Goal: Task Accomplishment & Management: Complete application form

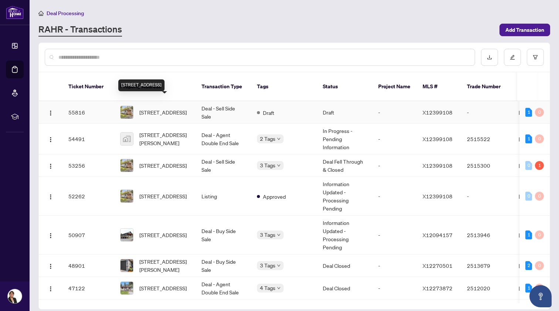
click at [168, 108] on span "[STREET_ADDRESS]" at bounding box center [162, 112] width 47 height 8
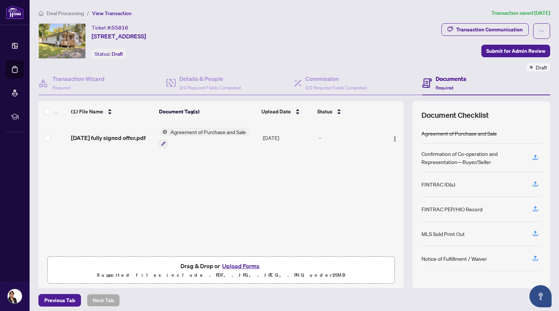
click at [246, 266] on button "Upload Forms" at bounding box center [241, 267] width 42 height 10
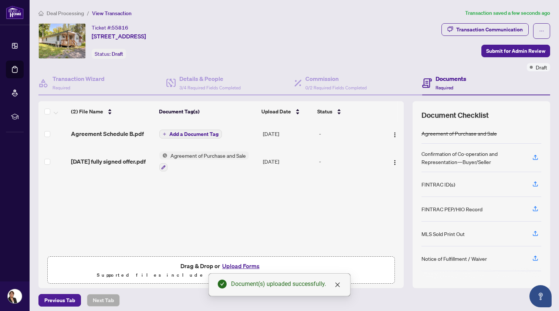
click at [240, 266] on button "Upload Forms" at bounding box center [241, 267] width 42 height 10
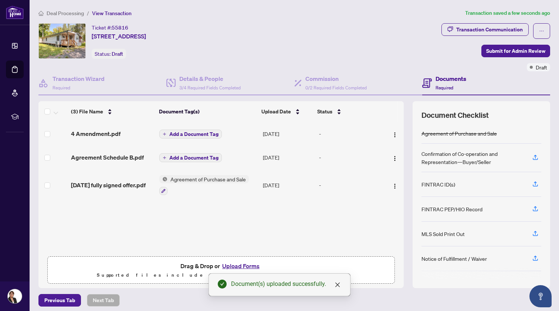
click at [179, 156] on span "Add a Document Tag" at bounding box center [193, 157] width 49 height 5
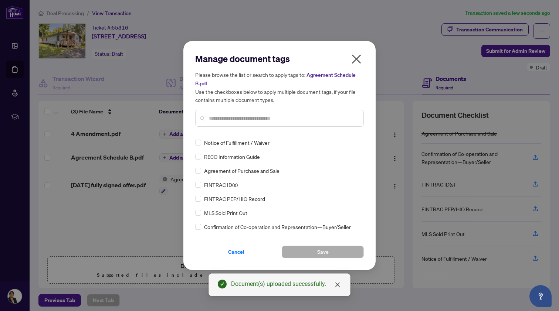
click at [217, 117] on input "text" at bounding box center [283, 118] width 149 height 8
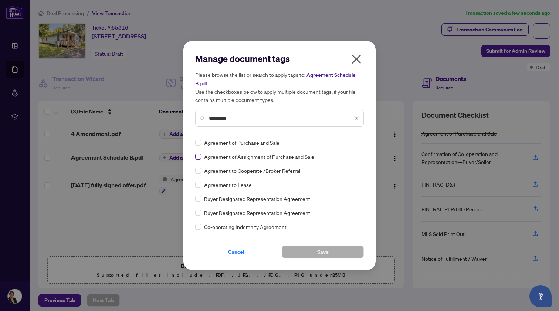
type input "*********"
click at [309, 249] on button "Save" at bounding box center [323, 252] width 82 height 13
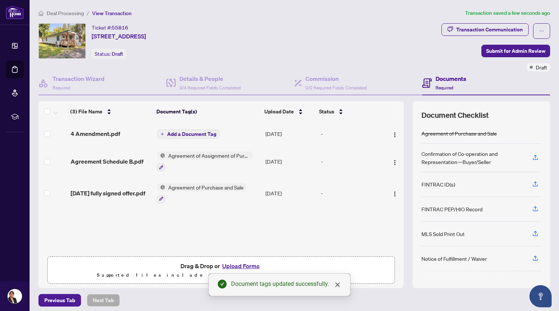
click at [182, 135] on span "Add a Document Tag" at bounding box center [191, 134] width 49 height 5
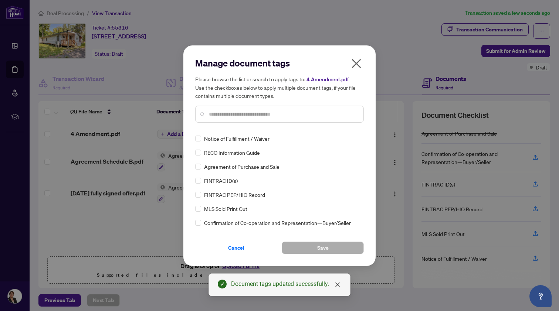
click at [216, 112] on input "text" at bounding box center [283, 114] width 149 height 8
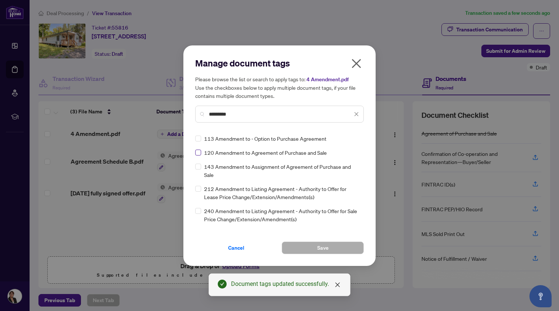
type input "*********"
click at [317, 245] on button "Save" at bounding box center [323, 248] width 82 height 13
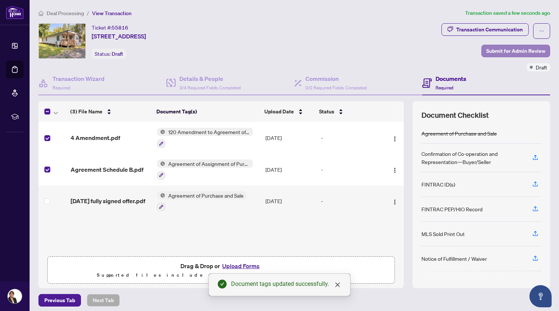
click at [508, 48] on span "Submit for Admin Review" at bounding box center [515, 51] width 59 height 12
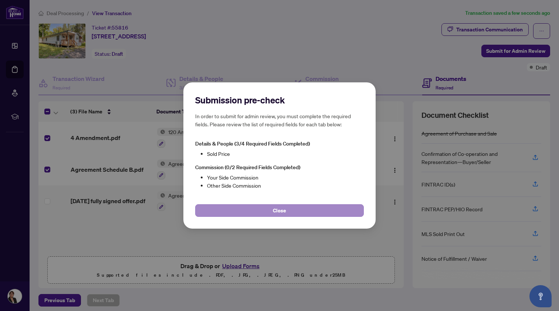
click at [282, 210] on span "Close" at bounding box center [279, 211] width 13 height 12
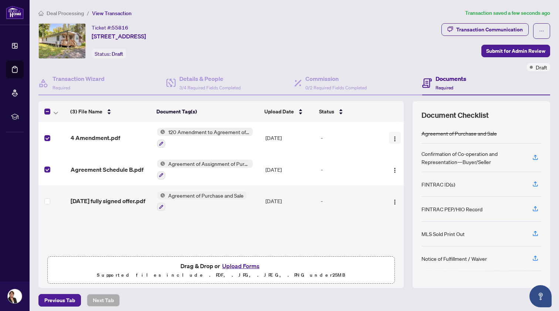
click at [394, 136] on img "button" at bounding box center [395, 139] width 6 height 6
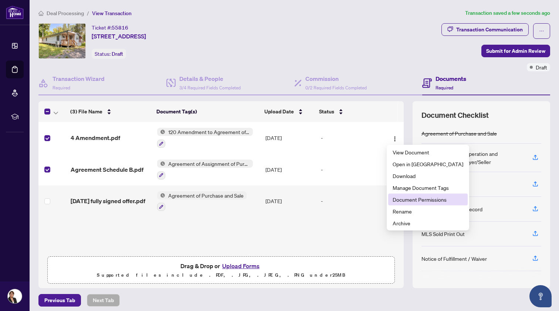
click at [397, 200] on span "Document Permissions" at bounding box center [428, 200] width 71 height 8
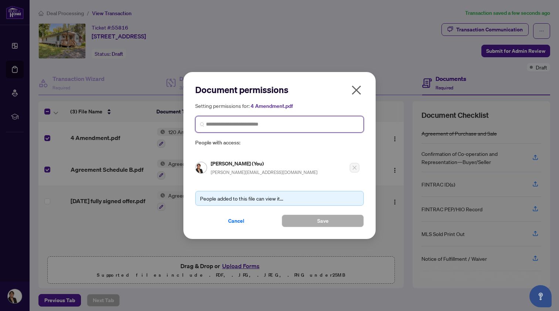
click at [228, 123] on input "search" at bounding box center [282, 125] width 153 height 8
type input "*****"
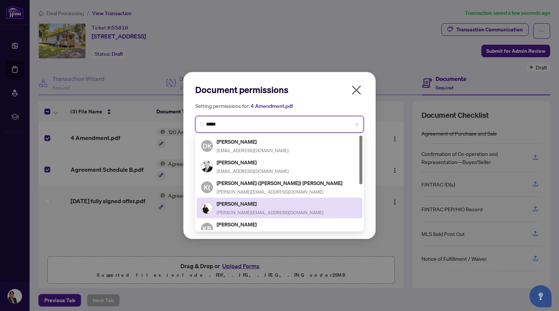
click at [233, 202] on h5 "[PERSON_NAME]" at bounding box center [270, 204] width 107 height 9
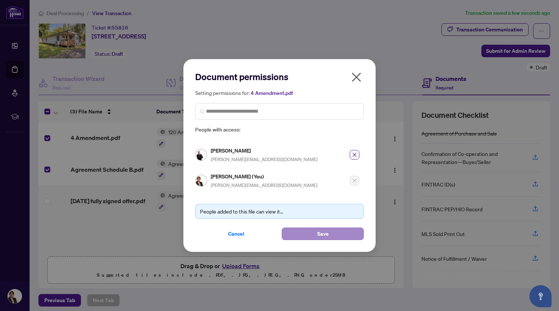
click at [314, 233] on button "Save" at bounding box center [323, 234] width 82 height 13
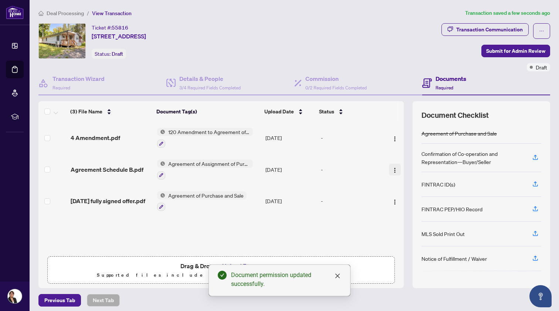
click at [392, 170] on img "button" at bounding box center [395, 171] width 6 height 6
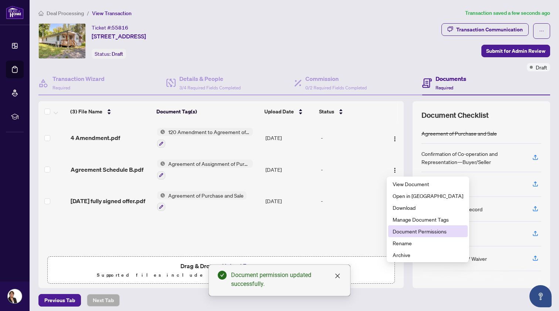
click at [395, 229] on span "Document Permissions" at bounding box center [428, 231] width 71 height 8
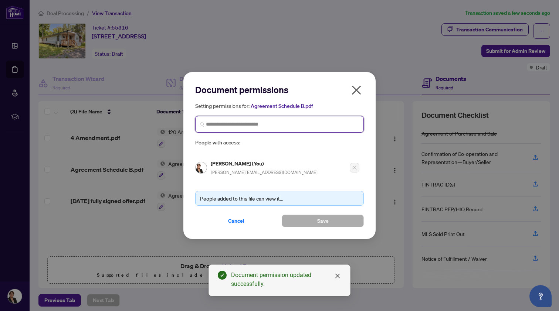
click at [244, 124] on input "search" at bounding box center [282, 125] width 153 height 8
type input "*********"
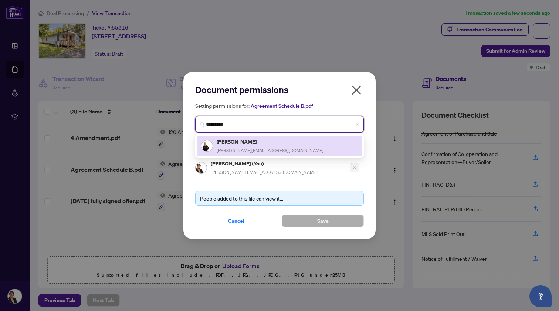
click at [238, 144] on h5 "[PERSON_NAME]" at bounding box center [270, 142] width 107 height 9
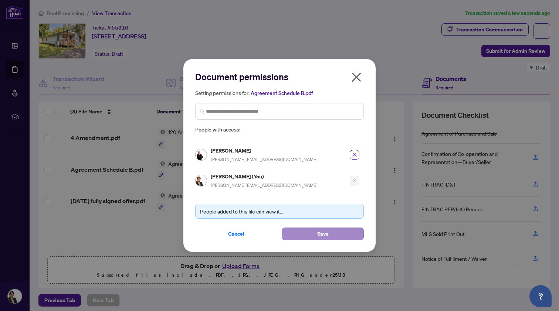
click at [323, 232] on span "Save" at bounding box center [322, 234] width 11 height 12
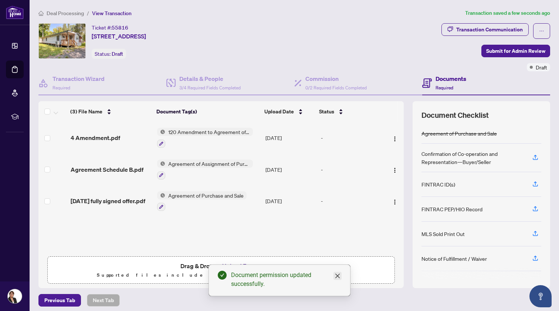
click at [338, 275] on icon "close" at bounding box center [338, 276] width 6 height 6
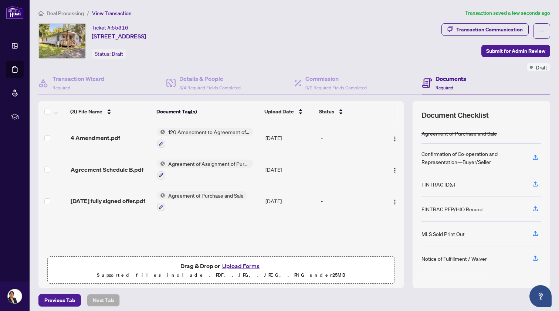
click at [260, 23] on div "Ticket #: 55816 [STREET_ADDRESS] Status: Draft" at bounding box center [238, 41] width 400 height 36
